Goal: Task Accomplishment & Management: Use online tool/utility

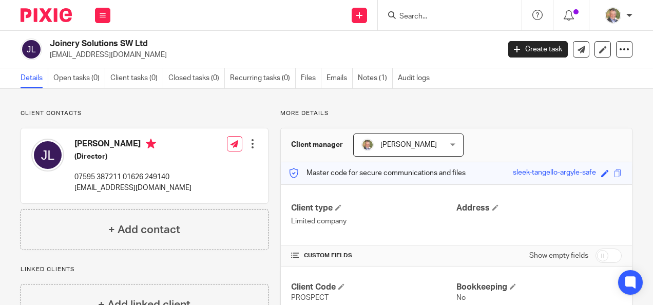
click at [456, 14] on input "Search" at bounding box center [444, 16] width 92 height 9
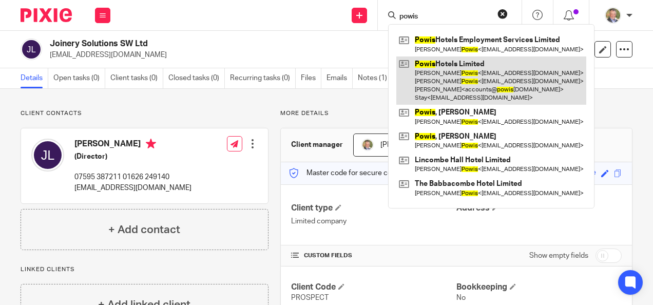
type input "powis"
click at [476, 79] on link at bounding box center [491, 80] width 190 height 49
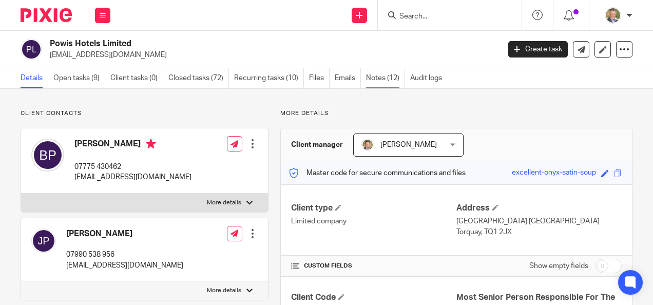
click at [383, 79] on link "Notes (12)" at bounding box center [385, 78] width 39 height 20
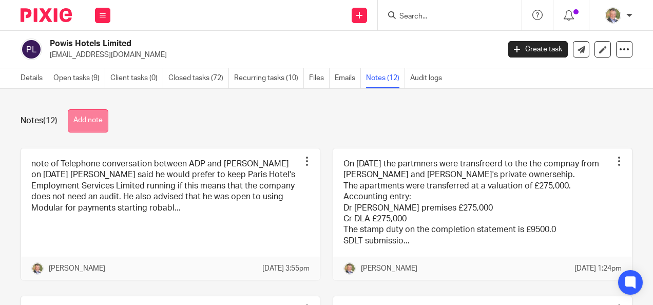
click at [102, 122] on button "Add note" at bounding box center [88, 120] width 41 height 23
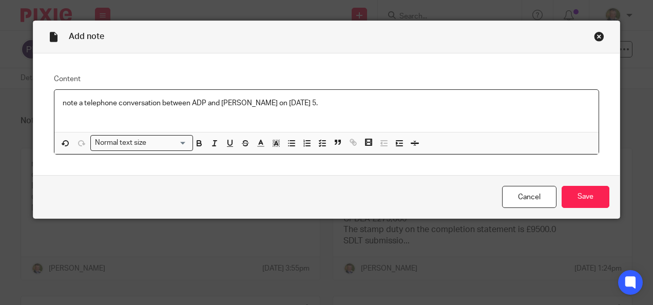
drag, startPoint x: 255, startPoint y: 102, endPoint x: 267, endPoint y: 102, distance: 12.3
click at [257, 102] on p "note a telephone conversation between ADP and Brett Powers on 16 September 2020…" at bounding box center [327, 103] width 528 height 10
click at [327, 102] on p "note a telephone conversation between ADP and Brett Powis on 16 September 2020 …" at bounding box center [327, 103] width 528 height 10
click at [335, 100] on p "note a telephone conversation between ADP and Brett Powis on 16 September 2025." at bounding box center [327, 103] width 528 height 10
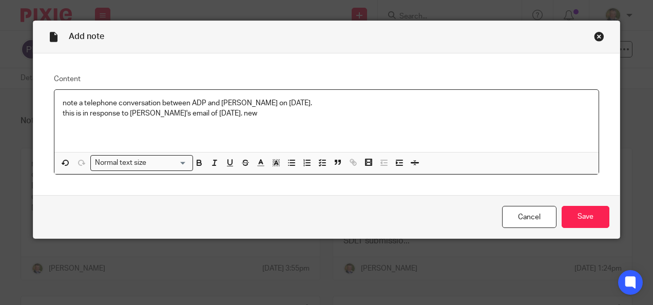
click at [268, 115] on p "this is in response to Brett's email of 15 September 2025. new" at bounding box center [327, 113] width 528 height 10
click at [113, 121] on p at bounding box center [327, 124] width 528 height 10
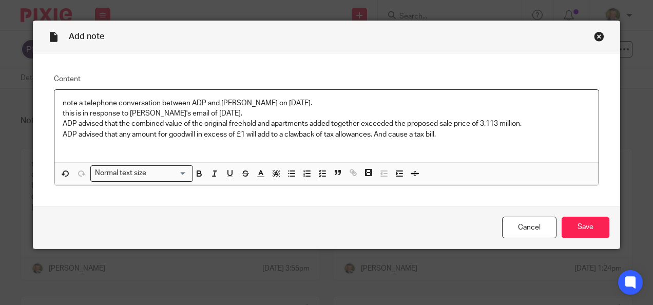
click at [533, 123] on p "ADP advised that the combined value of the original freehold and apartments add…" at bounding box center [327, 124] width 528 height 10
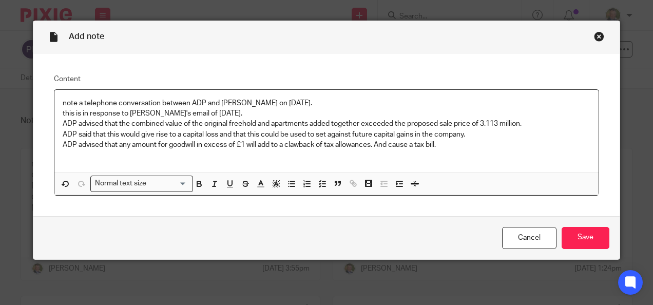
click at [451, 145] on p "ADP advised that any amount for goodwill in excess of £1 will add to a clawback…" at bounding box center [327, 145] width 528 height 10
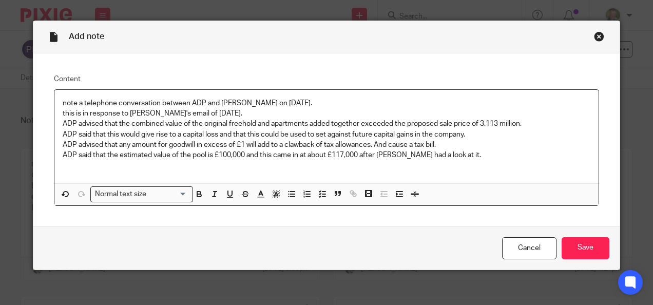
drag, startPoint x: 397, startPoint y: 154, endPoint x: 426, endPoint y: 154, distance: 28.7
click at [398, 154] on p "ADP said that the estimated value of the pool is £100,000 and this came in at a…" at bounding box center [327, 155] width 528 height 10
click at [480, 155] on p "ADP said that the estimated value of the pool is £100,000 and this came in at a…" at bounding box center [327, 155] width 528 height 10
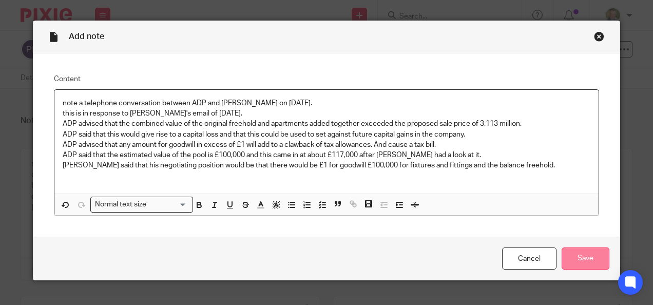
click at [578, 253] on input "Save" at bounding box center [585, 258] width 48 height 22
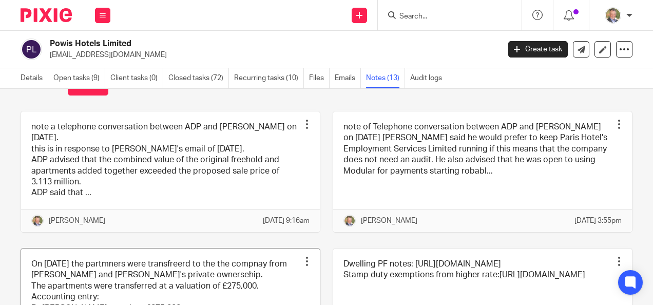
scroll to position [51, 0]
